Goal: Navigation & Orientation: Understand site structure

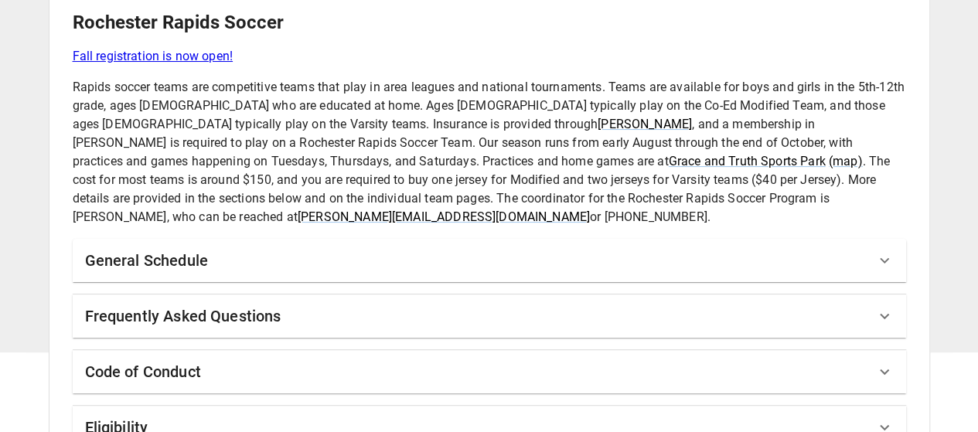
scroll to position [101, 0]
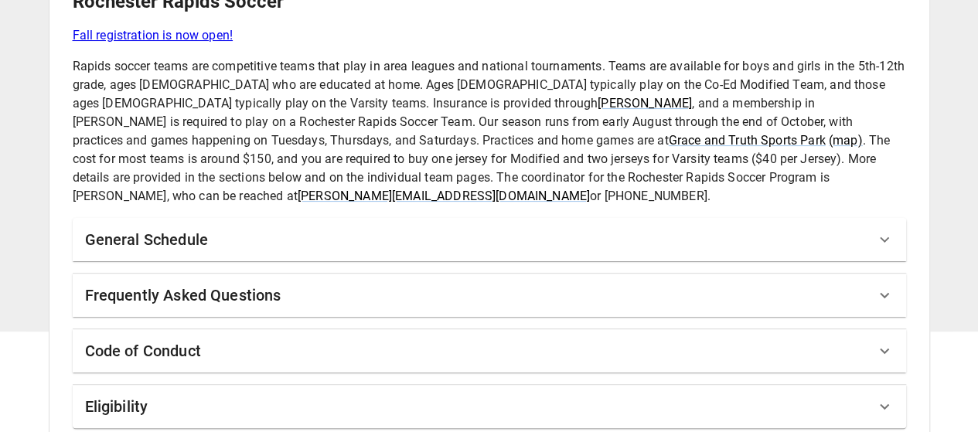
click at [416, 227] on div "General Schedule" at bounding box center [480, 239] width 790 height 25
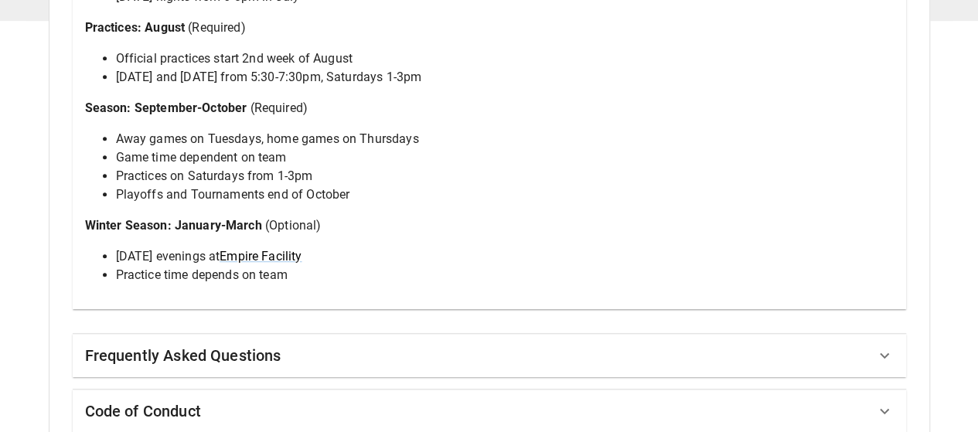
scroll to position [413, 0]
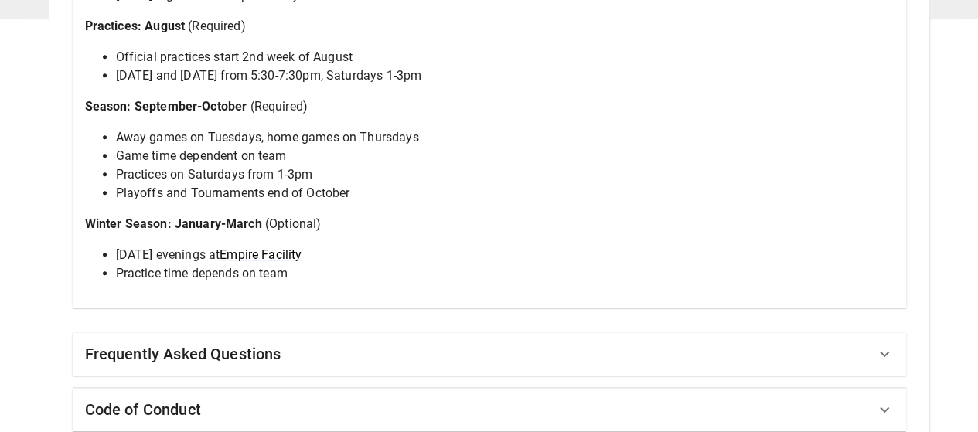
click at [416, 332] on div "Frequently Asked Questions" at bounding box center [490, 353] width 834 height 43
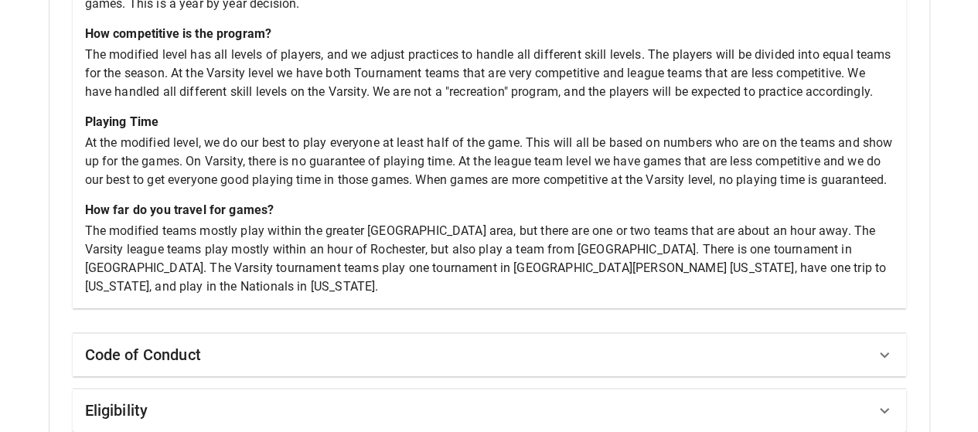
scroll to position [894, 0]
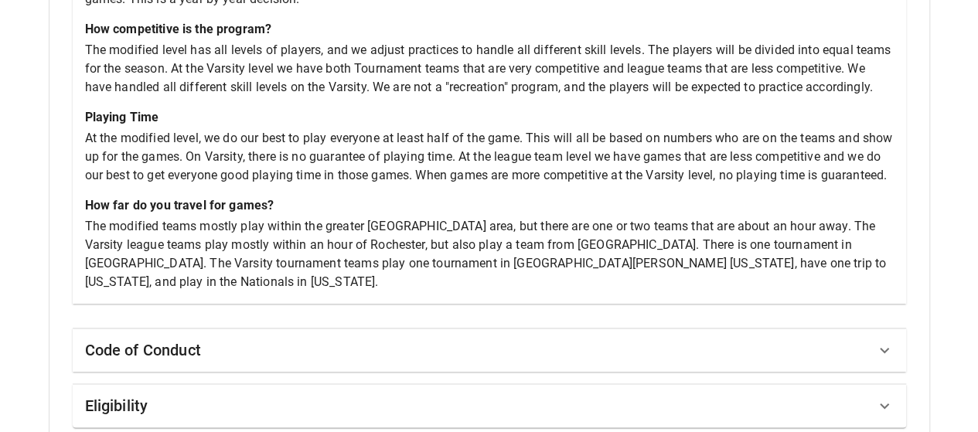
click at [409, 338] on div "Code of Conduct" at bounding box center [480, 350] width 790 height 25
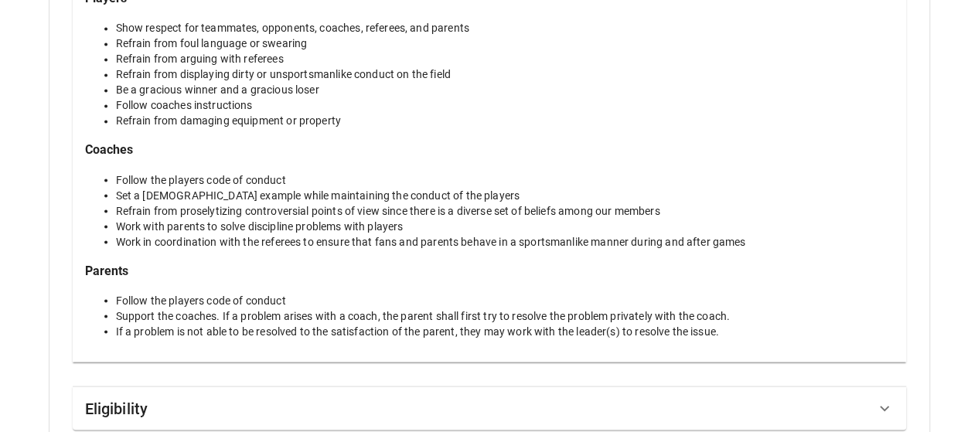
scroll to position [1299, 0]
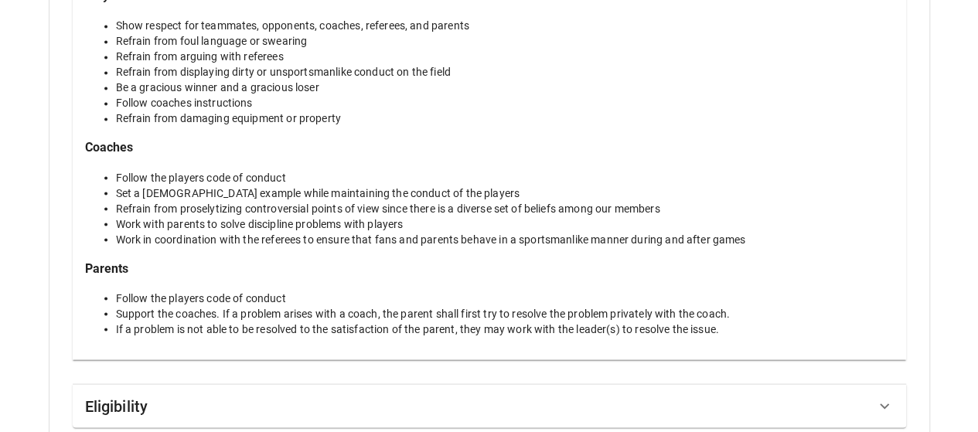
click at [422, 384] on div "Eligibility" at bounding box center [490, 405] width 834 height 43
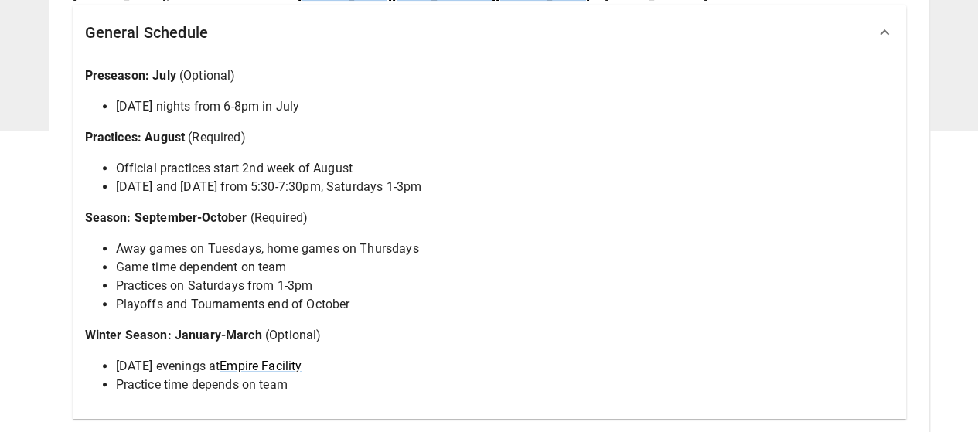
scroll to position [0, 0]
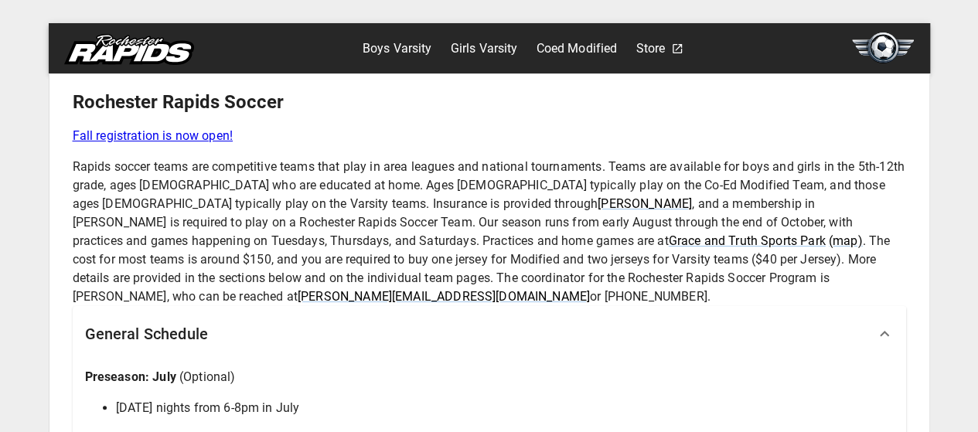
click at [387, 43] on link "Boys Varsity" at bounding box center [398, 48] width 70 height 25
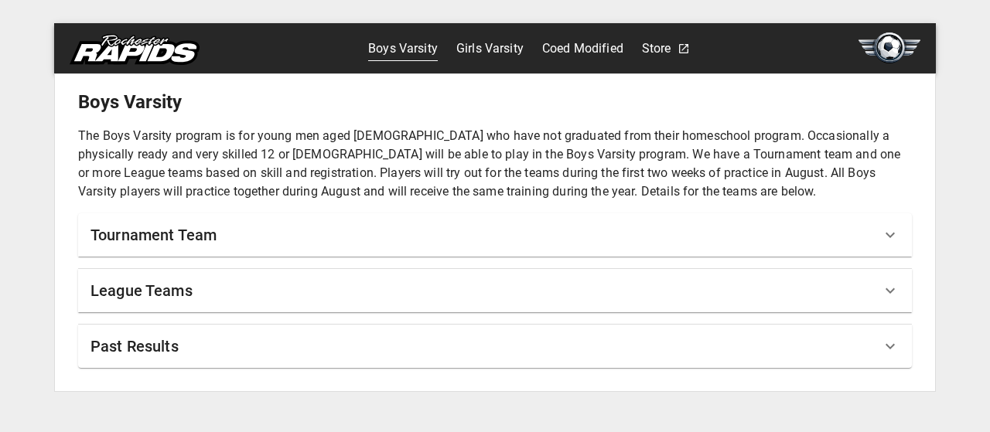
click at [354, 249] on div "Tournament Team" at bounding box center [495, 234] width 834 height 43
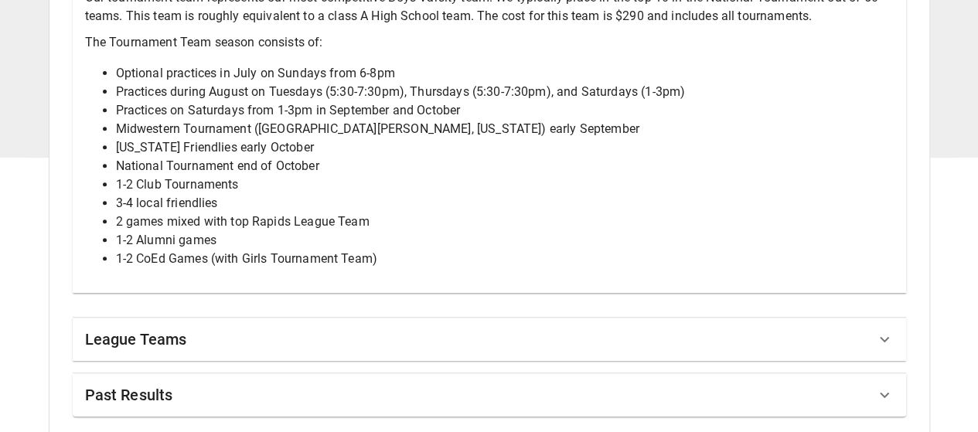
scroll to position [281, 0]
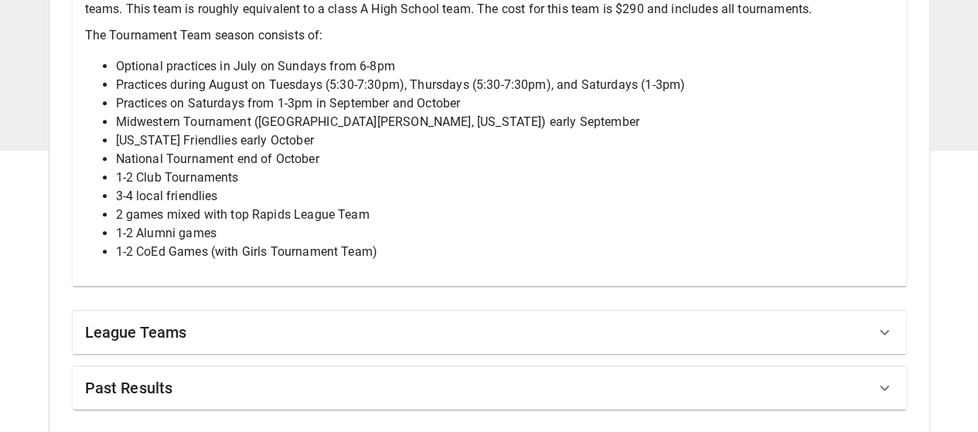
click at [419, 323] on div "League Teams" at bounding box center [480, 332] width 790 height 25
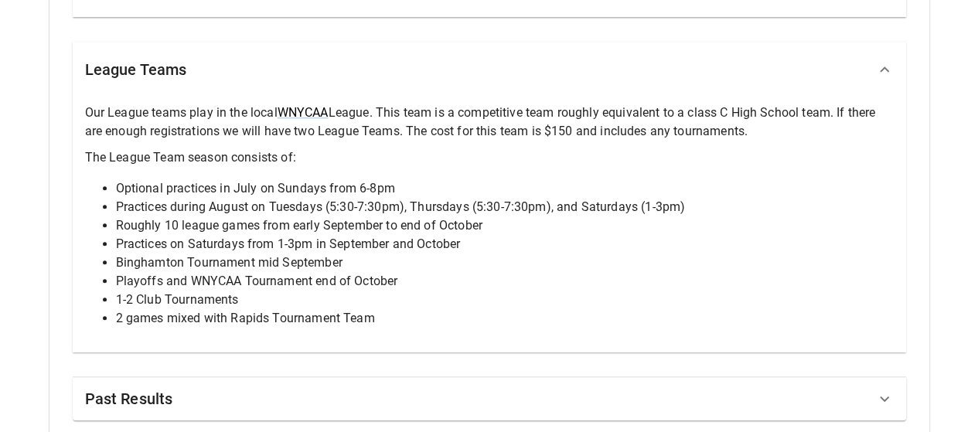
scroll to position [561, 0]
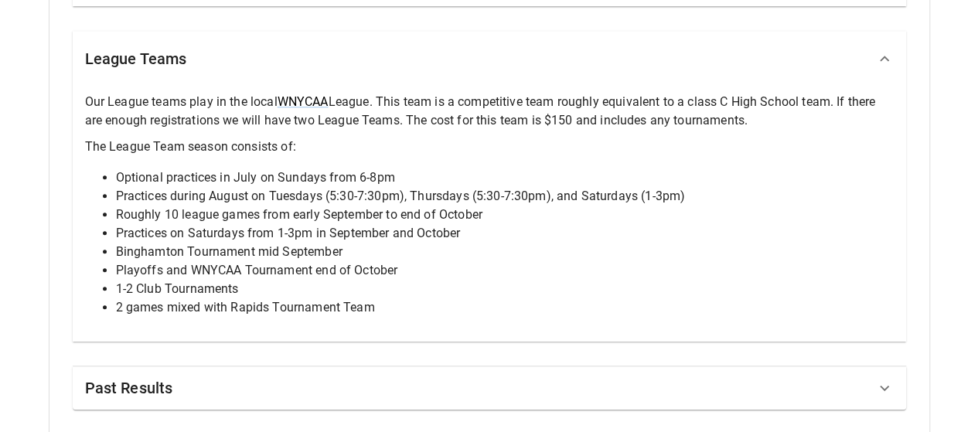
click at [418, 378] on div "Past Results" at bounding box center [480, 388] width 790 height 25
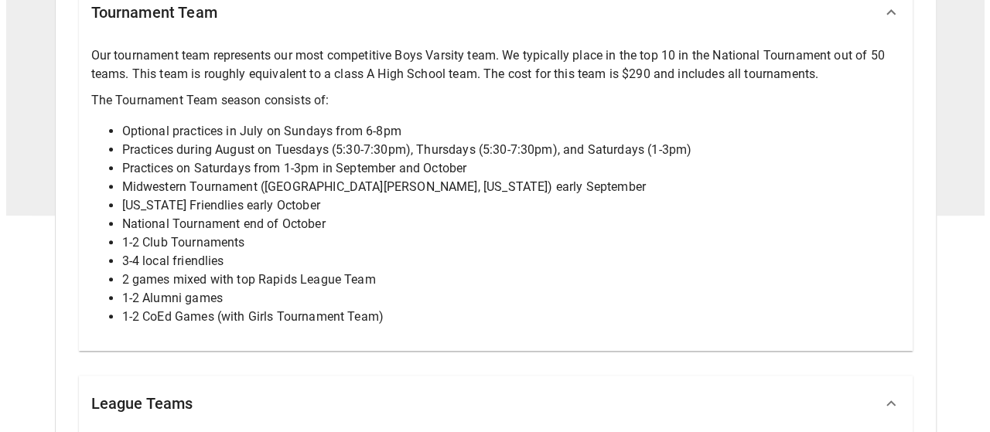
scroll to position [0, 0]
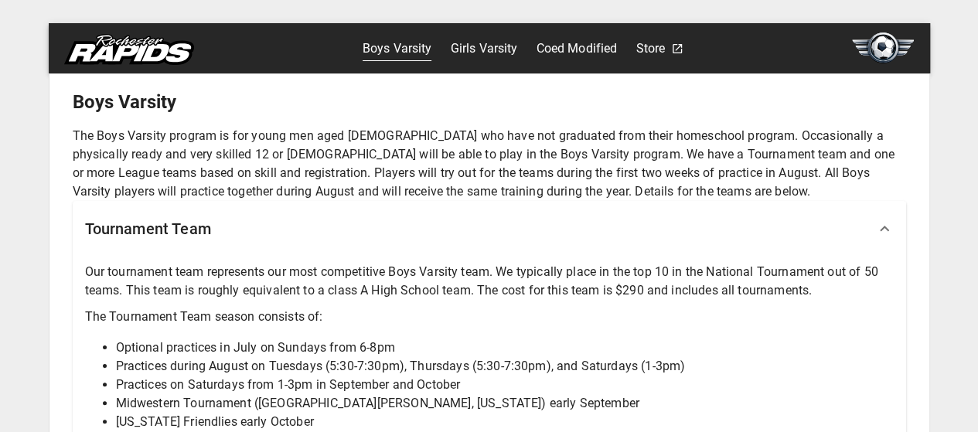
click at [490, 54] on link "Girls Varsity" at bounding box center [483, 48] width 67 height 25
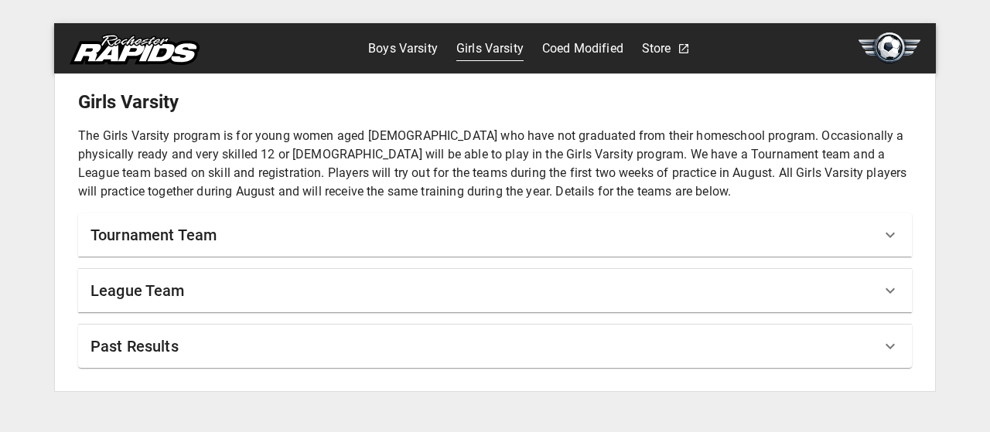
click at [565, 48] on link "Coed Modified" at bounding box center [582, 48] width 81 height 25
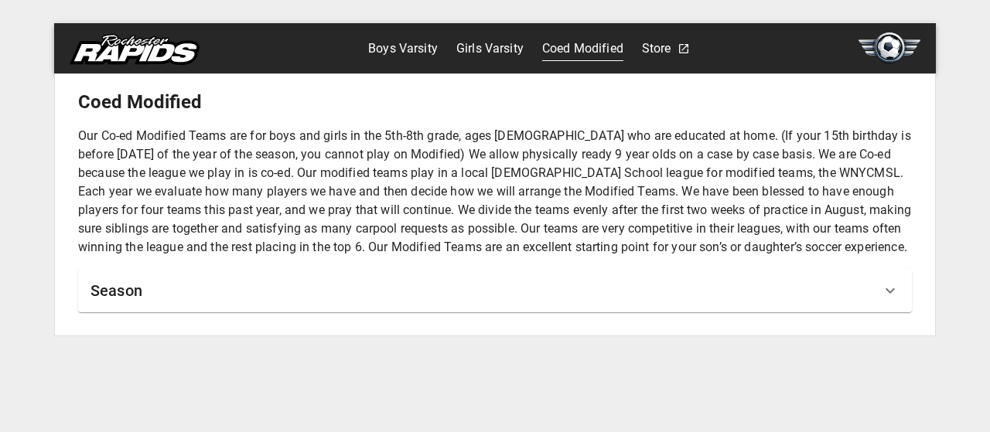
click at [650, 48] on link "Store" at bounding box center [656, 48] width 29 height 25
